Goal: Task Accomplishment & Management: Manage account settings

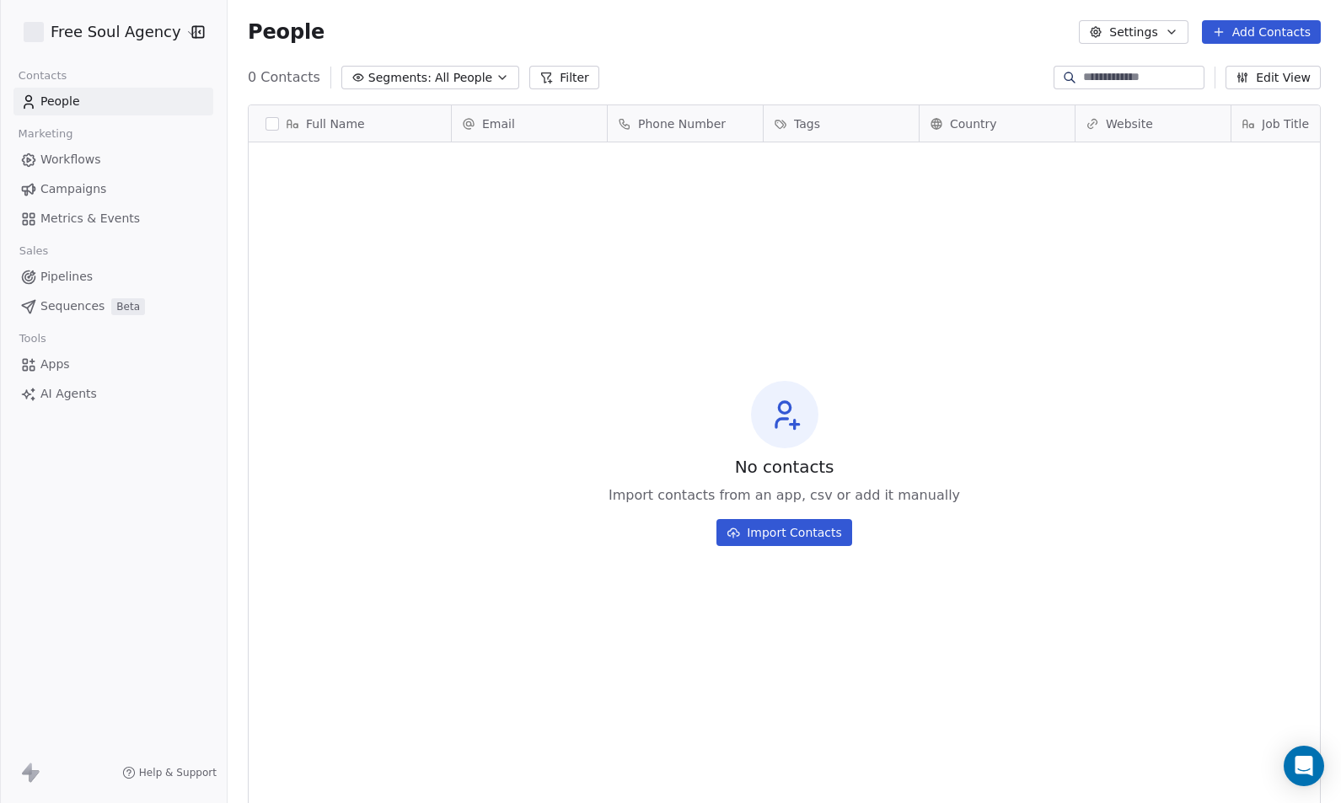
scroll to position [695, 1101]
click at [1160, 30] on button "Settings" at bounding box center [1133, 32] width 109 height 24
click at [135, 35] on html "Free Soul Agency Contacts People Marketing Workflows Campaigns Metrics & Events…" at bounding box center [670, 401] width 1341 height 803
click at [183, 32] on button "button" at bounding box center [195, 32] width 24 height 17
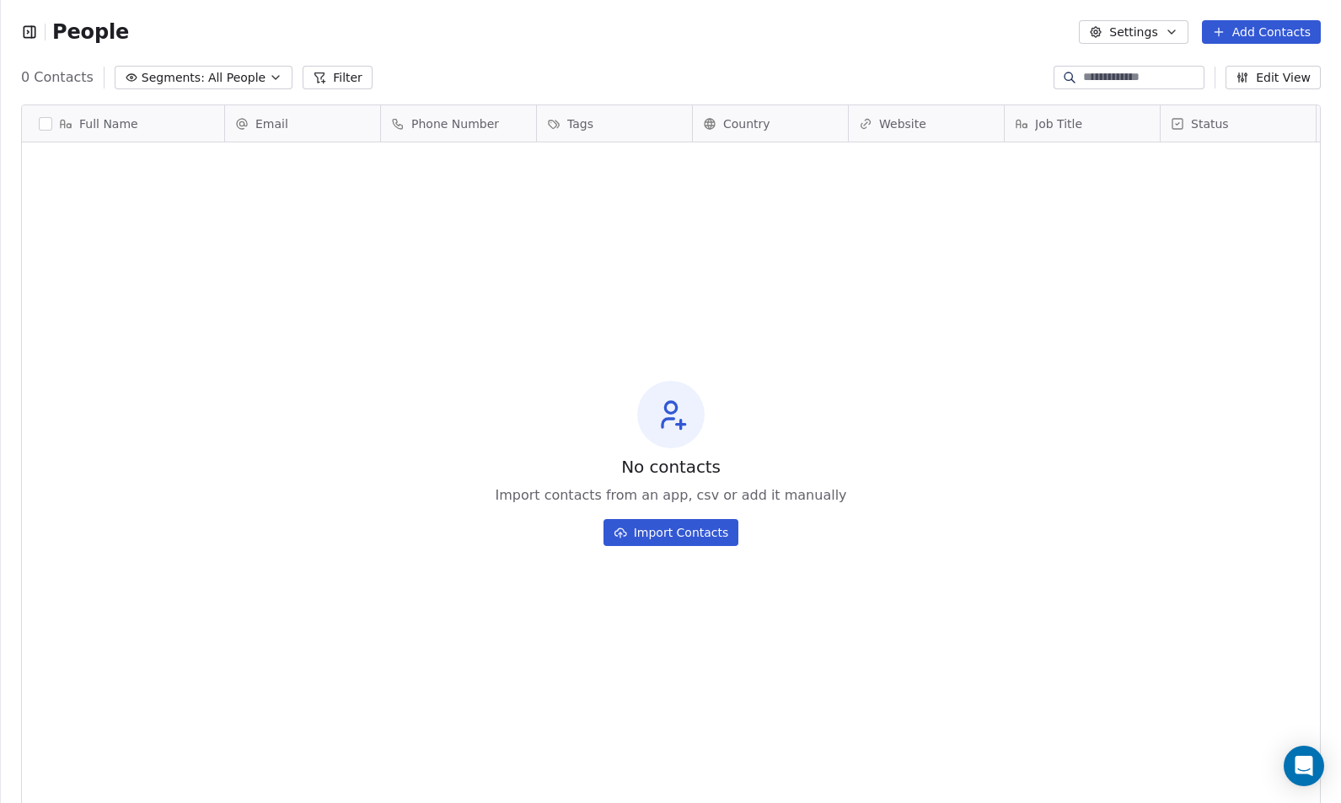
scroll to position [13, 13]
click at [25, 31] on icon "button" at bounding box center [29, 32] width 17 height 17
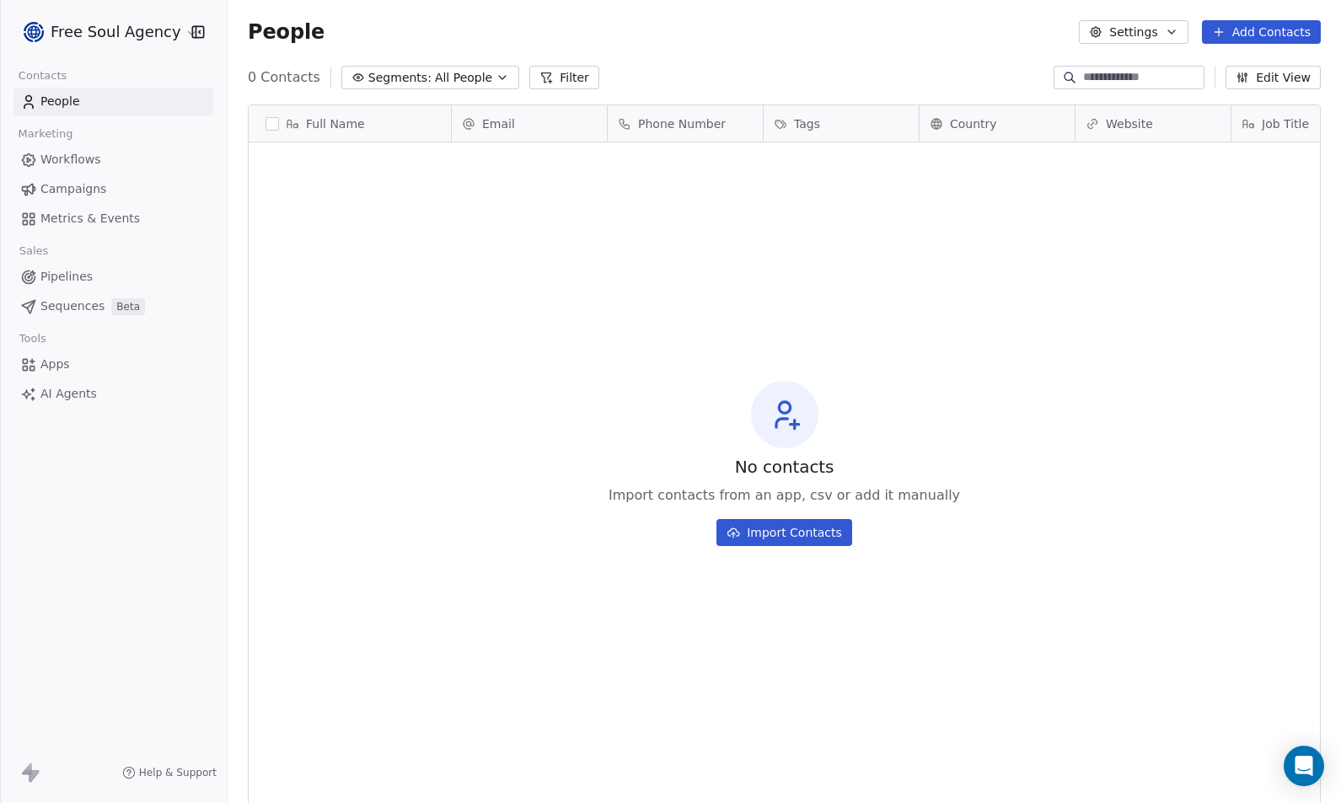
click at [153, 29] on html "Free Soul Agency Contacts People Marketing Workflows Campaigns Metrics & Events…" at bounding box center [670, 401] width 1341 height 803
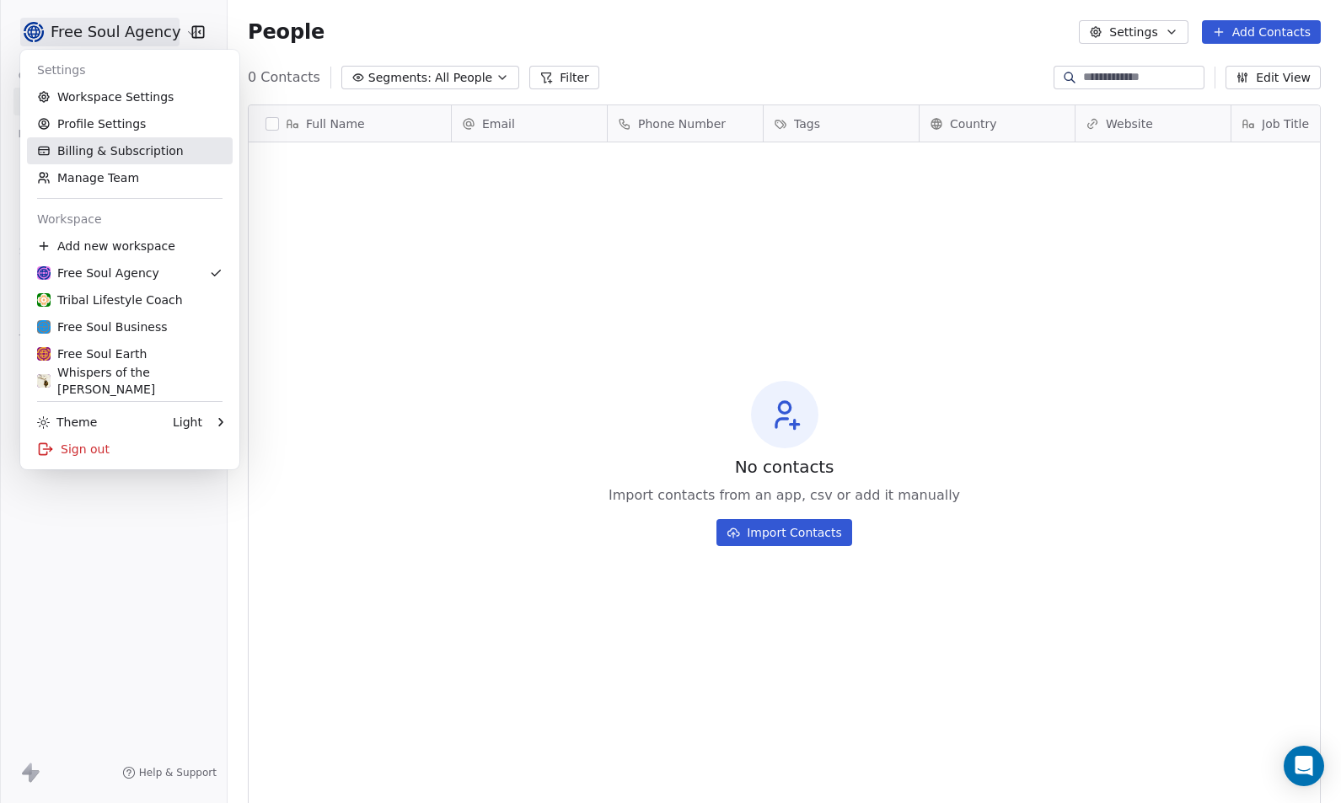
click at [151, 150] on link "Billing & Subscription" at bounding box center [130, 150] width 206 height 27
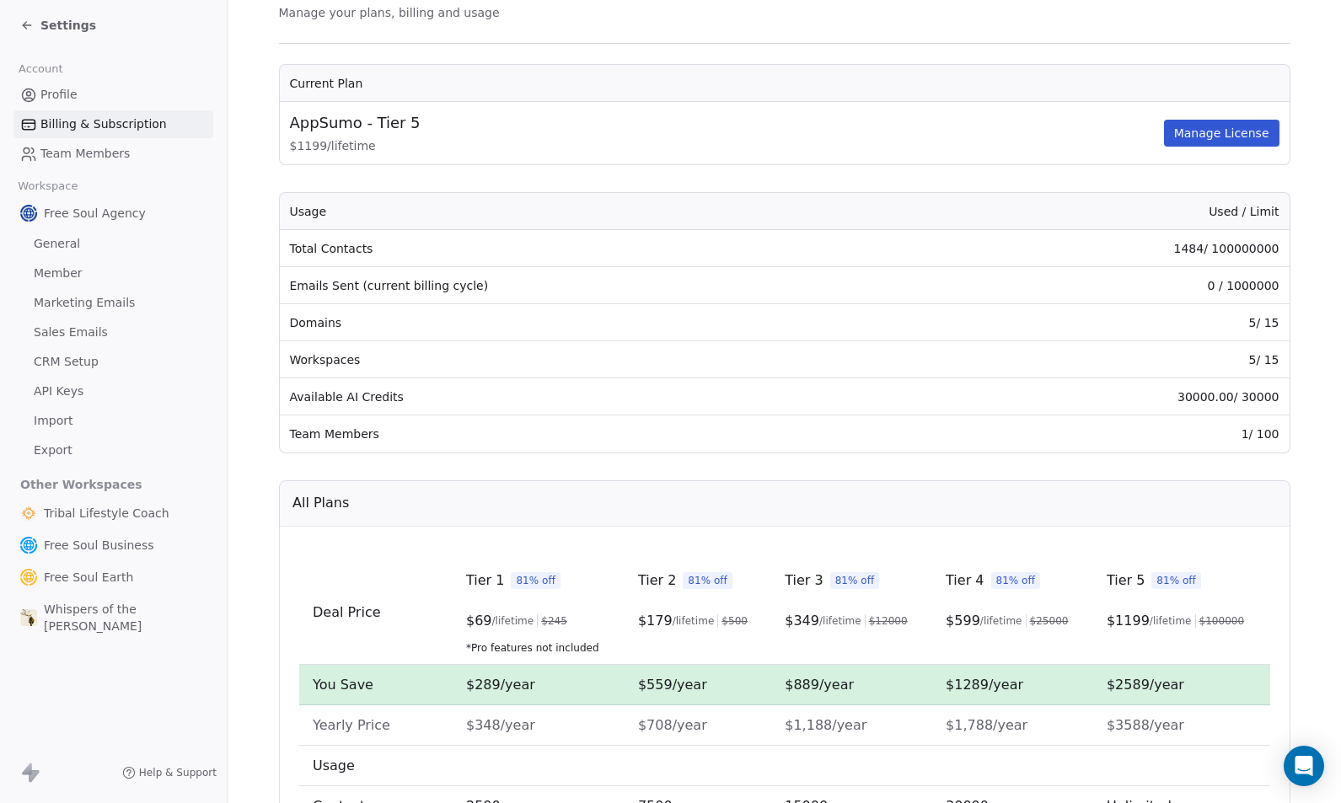
scroll to position [397, 0]
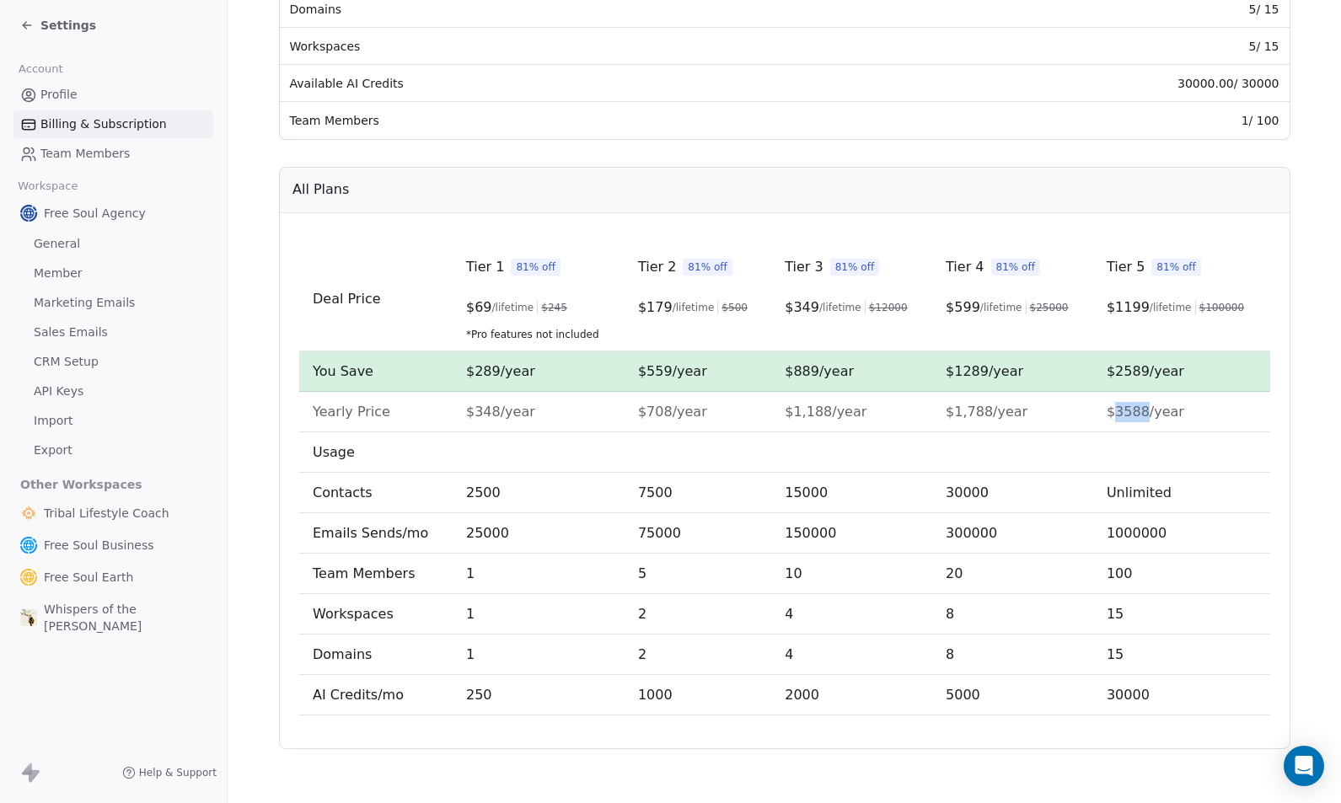
drag, startPoint x: 1111, startPoint y: 414, endPoint x: 1140, endPoint y: 411, distance: 28.8
click at [1140, 411] on span "$3588/year" at bounding box center [1145, 412] width 78 height 16
copy span "3588"
